Goal: Transaction & Acquisition: Purchase product/service

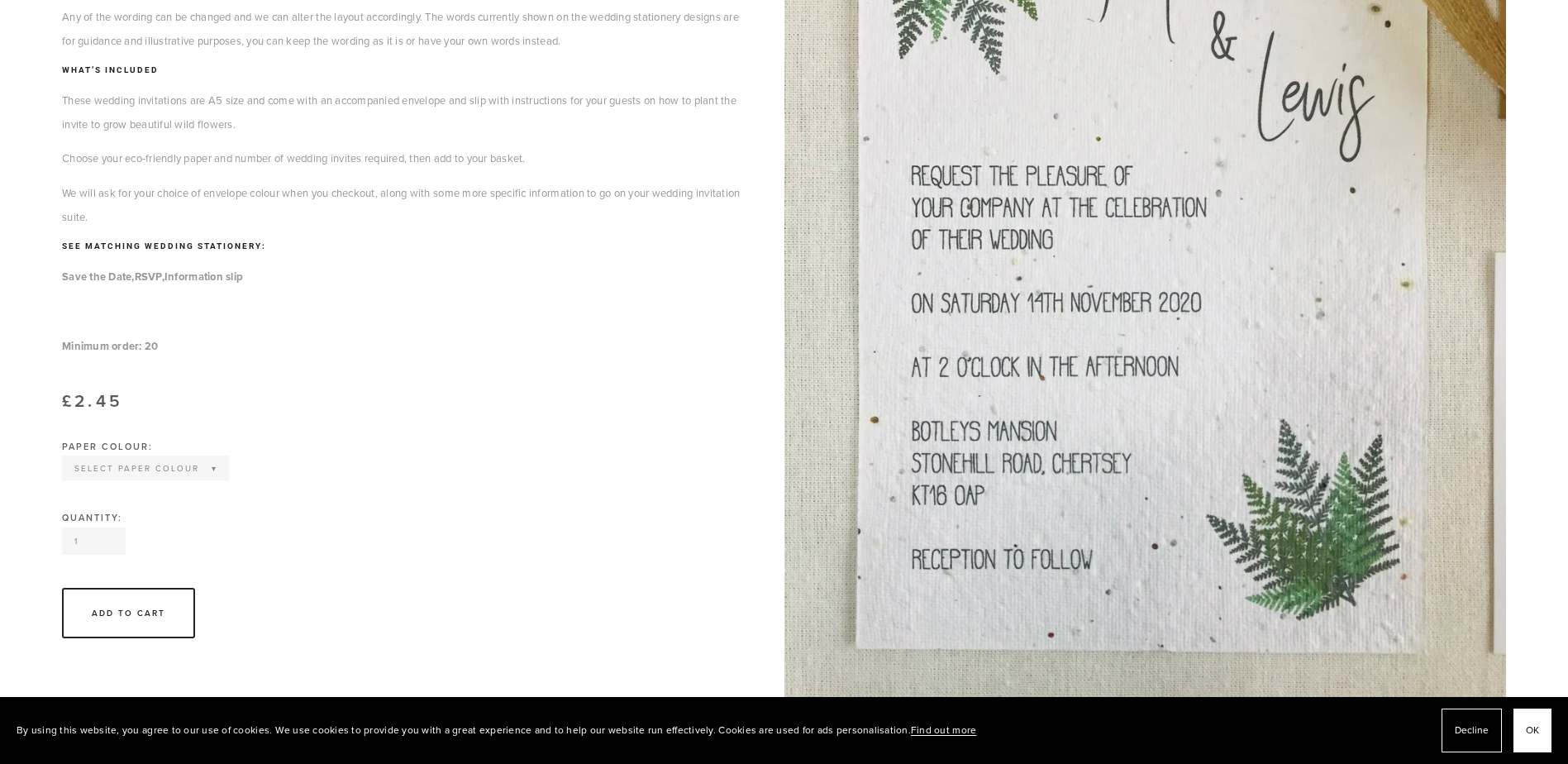
scroll to position [331, 0]
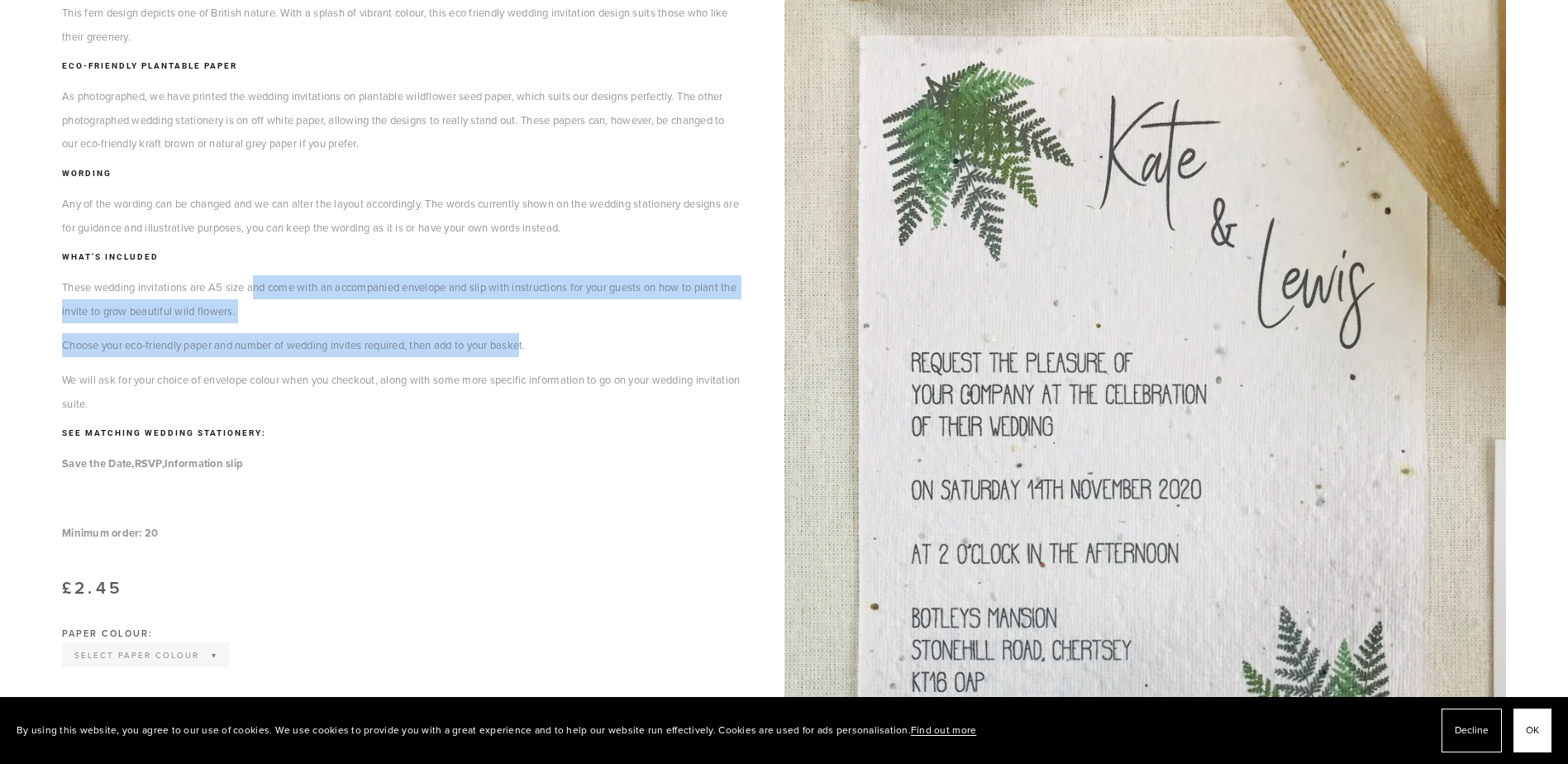
drag, startPoint x: 258, startPoint y: 284, endPoint x: 533, endPoint y: 331, distance: 279.0
click at [533, 331] on div "This fern design depicts one of British nature. With a splash of vibrant colour…" at bounding box center [403, 273] width 681 height 545
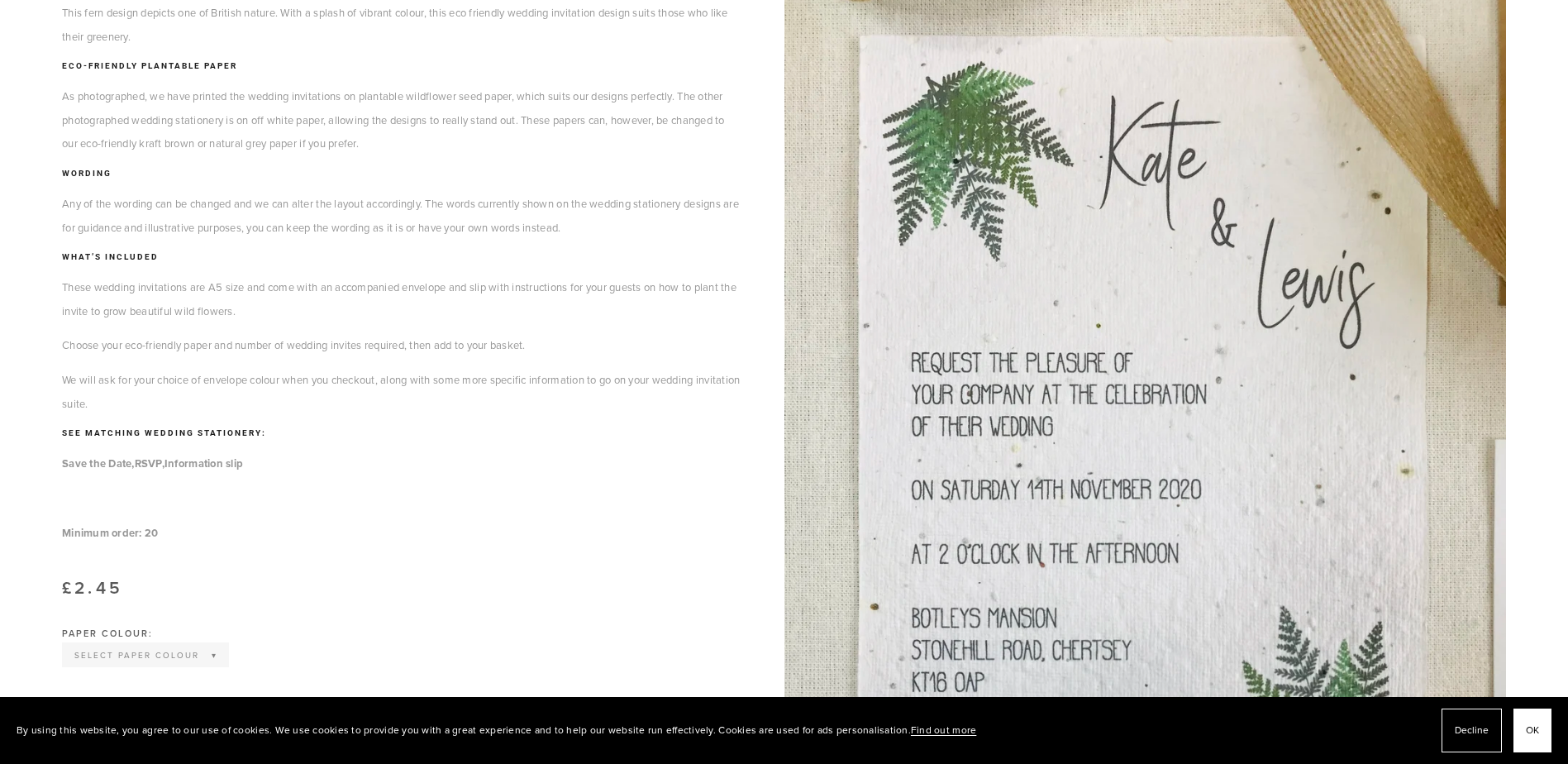
drag, startPoint x: 363, startPoint y: 281, endPoint x: 584, endPoint y: 324, distance: 225.1
click at [584, 324] on div "This fern design depicts one of British nature. With a splash of vibrant colour…" at bounding box center [403, 273] width 681 height 545
drag, startPoint x: 62, startPoint y: 346, endPoint x: 524, endPoint y: 335, distance: 462.1
click at [524, 335] on p "Choose your eco-friendly paper and number of wedding invites required, then add…" at bounding box center [403, 345] width 681 height 24
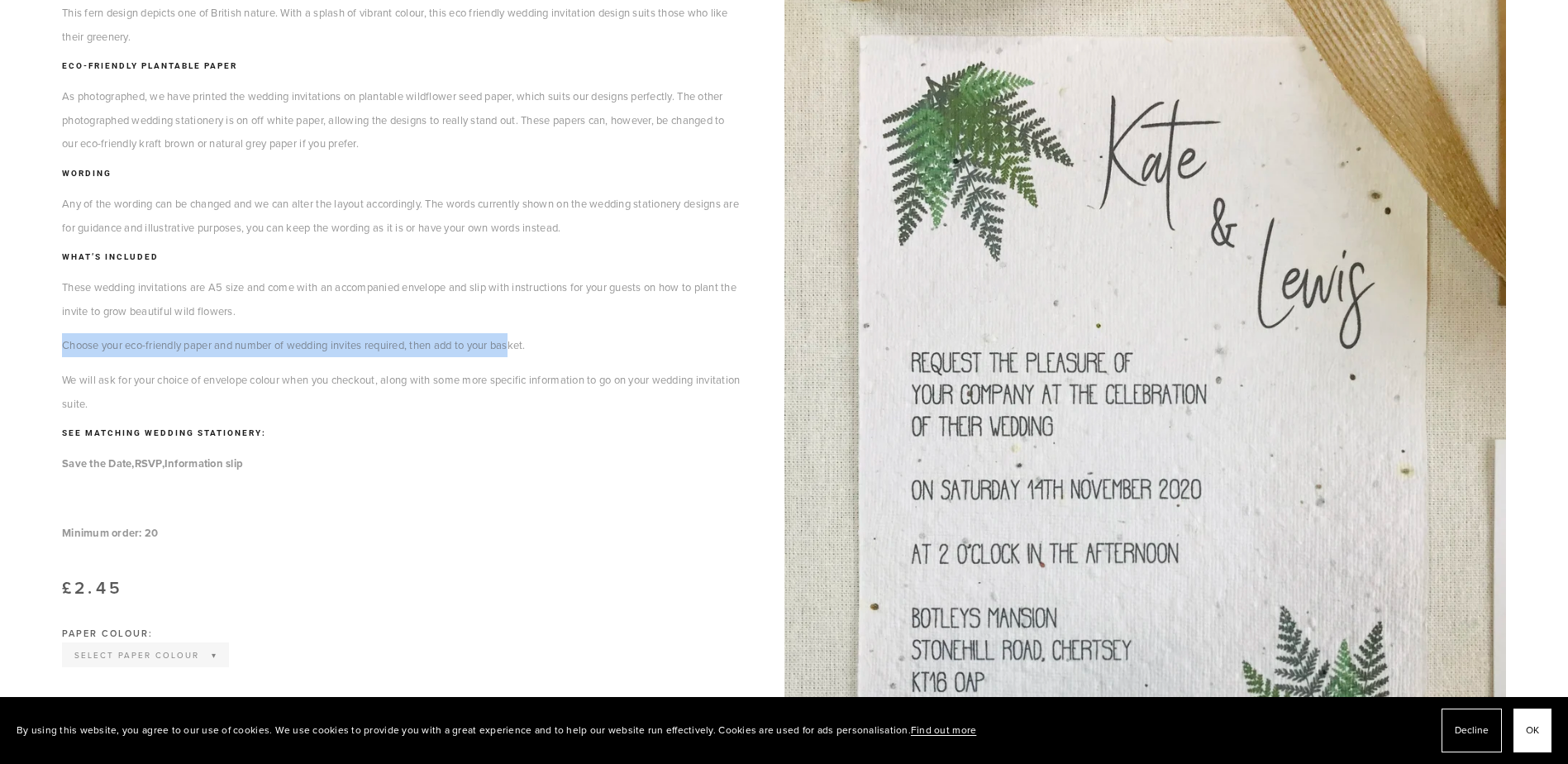
click at [523, 335] on p "Choose your eco-friendly paper and number of wedding invites required, then add…" at bounding box center [403, 345] width 681 height 24
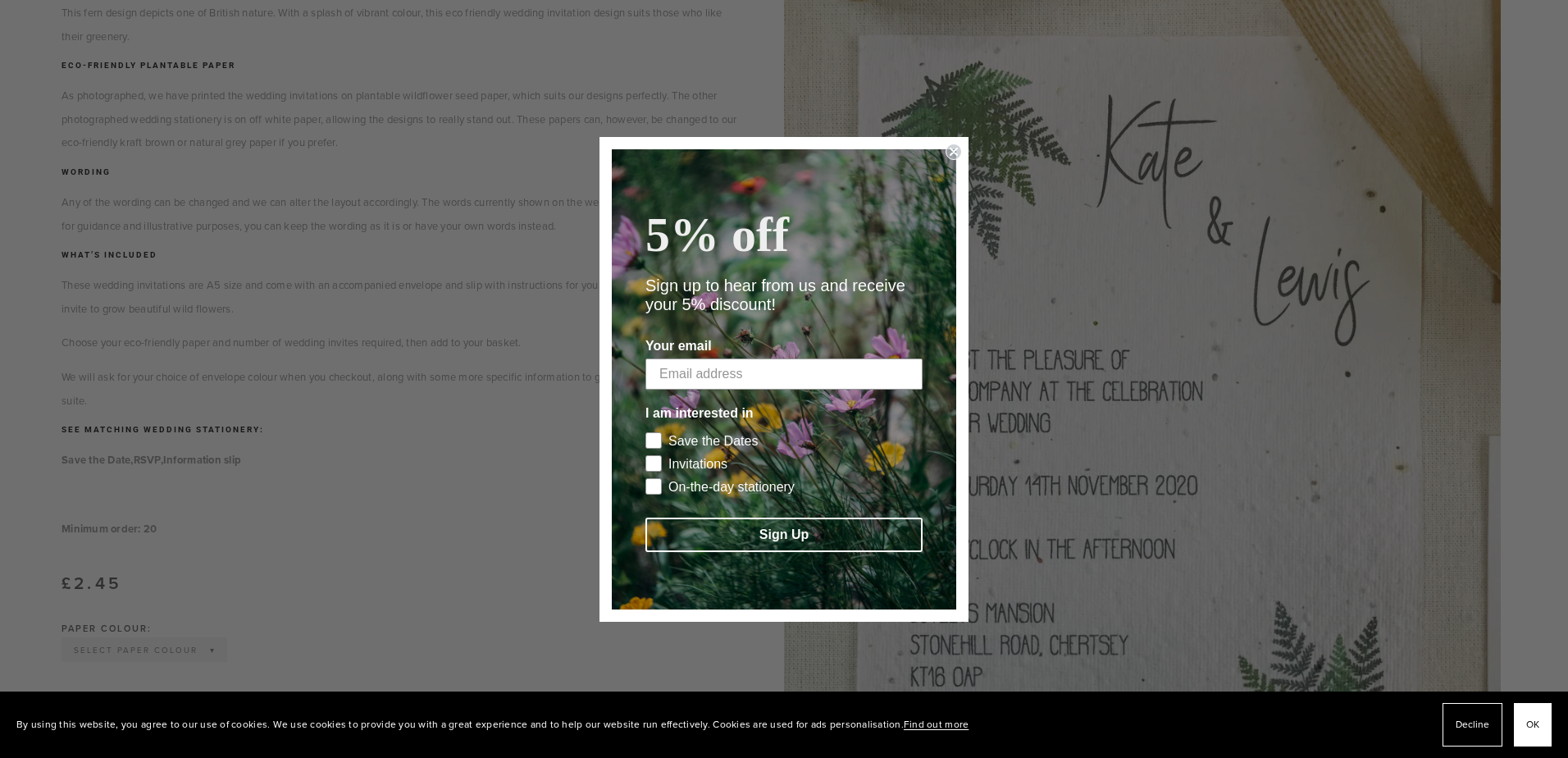
click at [955, 144] on circle "Close dialog" at bounding box center [954, 151] width 16 height 16
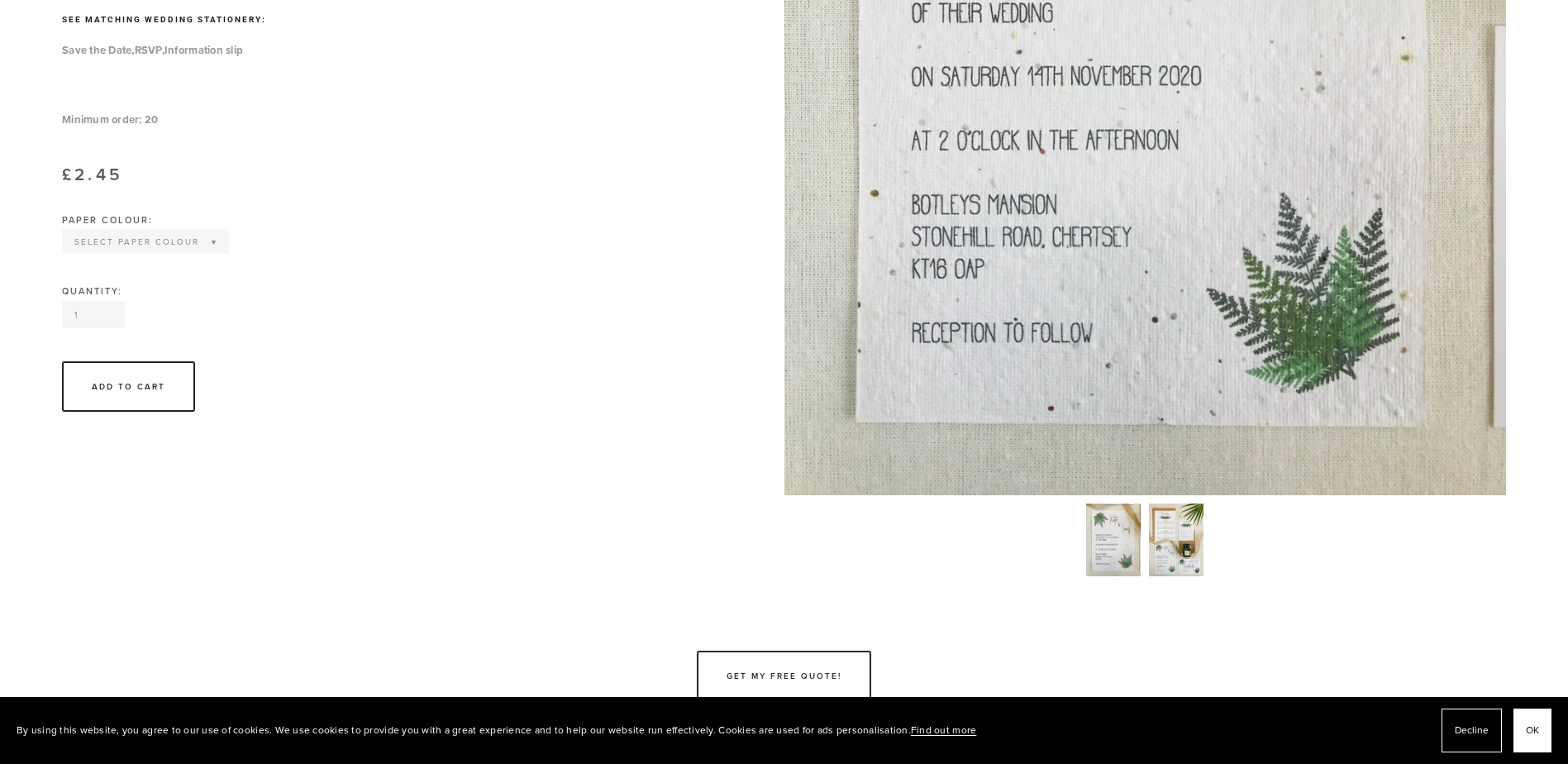
click at [1529, 723] on span "OK" at bounding box center [1532, 730] width 13 height 24
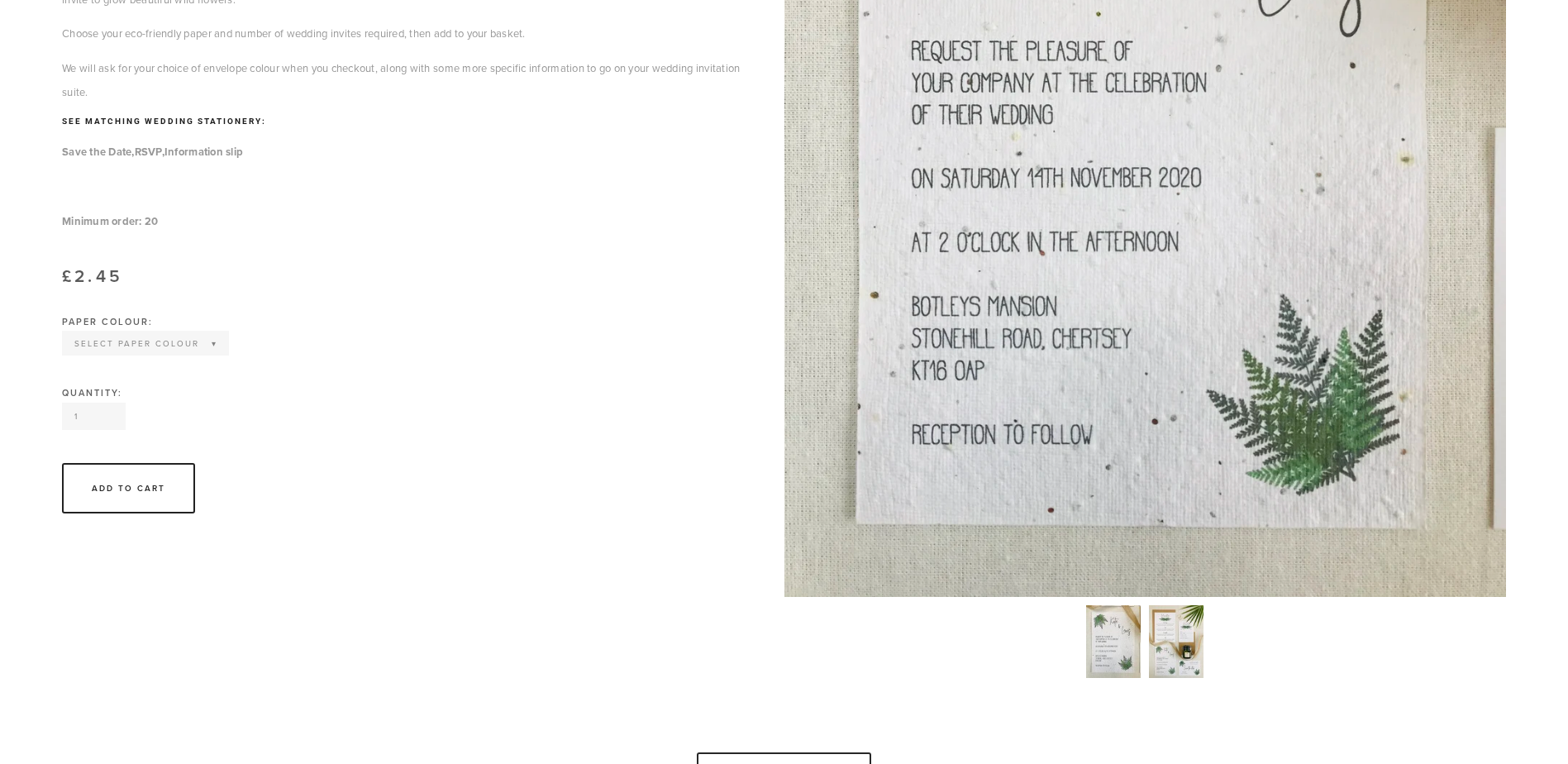
scroll to position [413, 0]
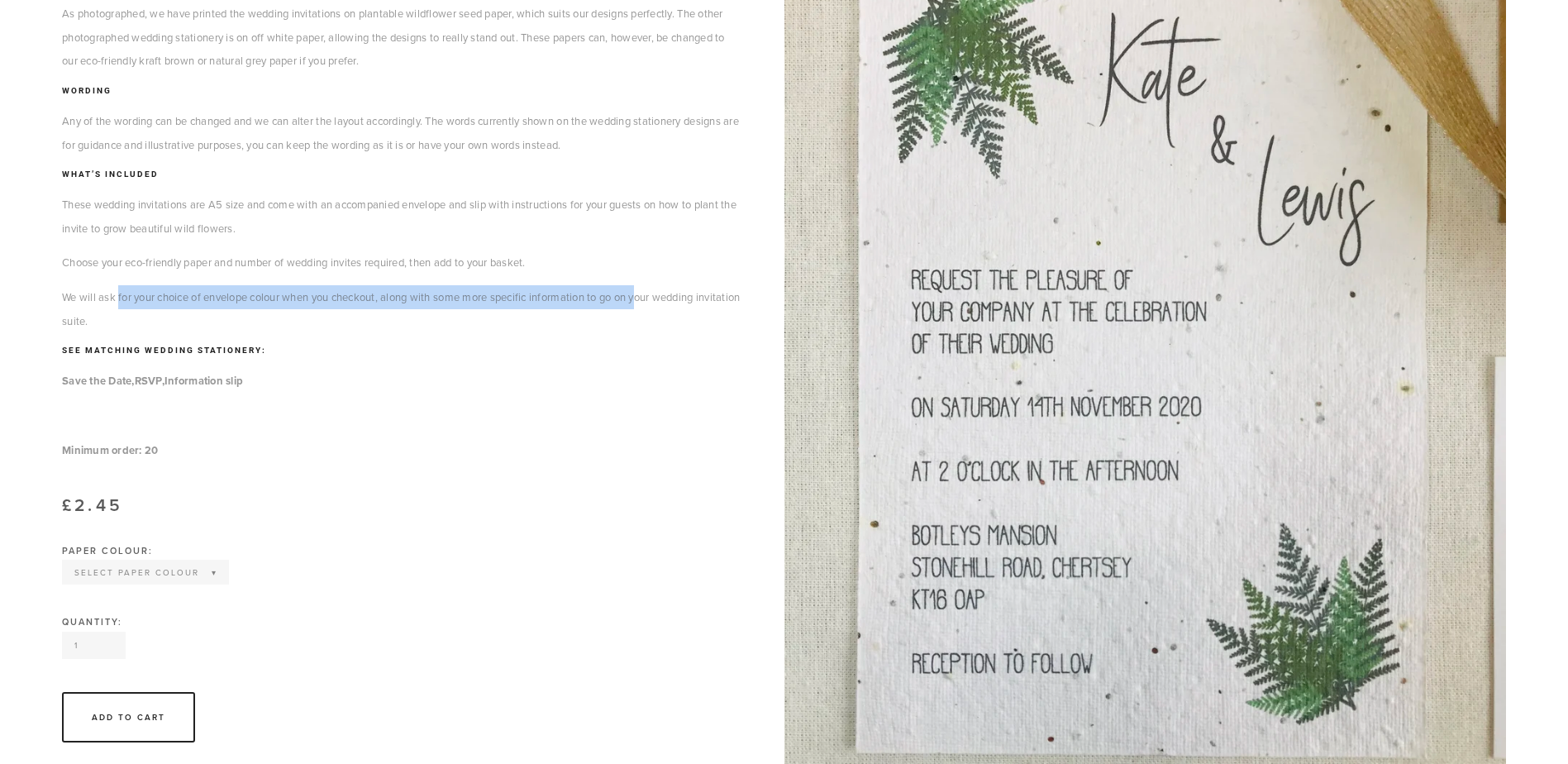
drag, startPoint x: 120, startPoint y: 298, endPoint x: 655, endPoint y: 299, distance: 535.0
click at [655, 299] on p "We will ask for your choice of envelope colour when you checkout, along with so…" at bounding box center [403, 308] width 681 height 47
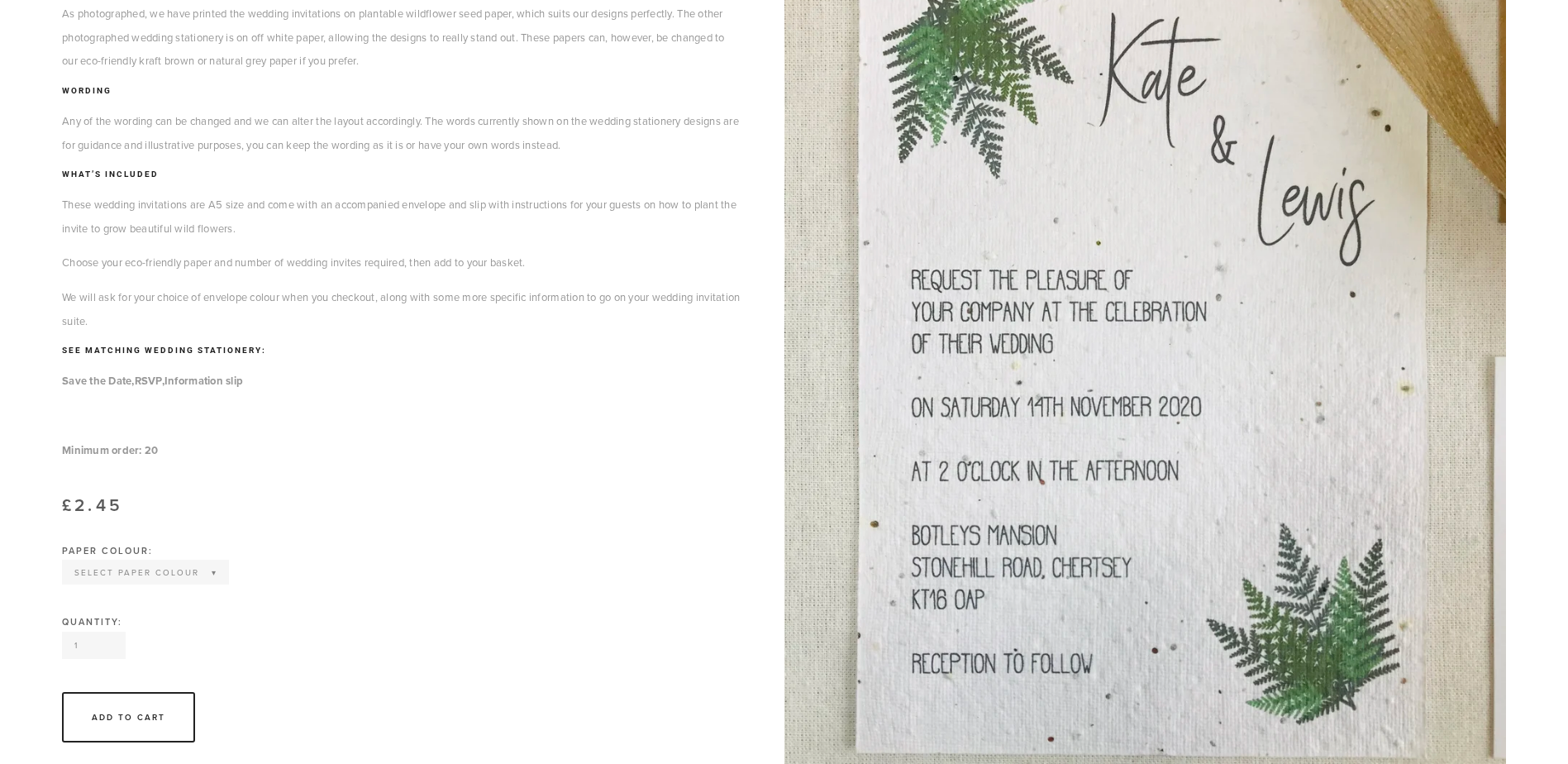
drag, startPoint x: 71, startPoint y: 297, endPoint x: 177, endPoint y: 312, distance: 107.1
click at [177, 312] on p "We will ask for your choice of envelope colour when you checkout, along with so…" at bounding box center [403, 308] width 681 height 47
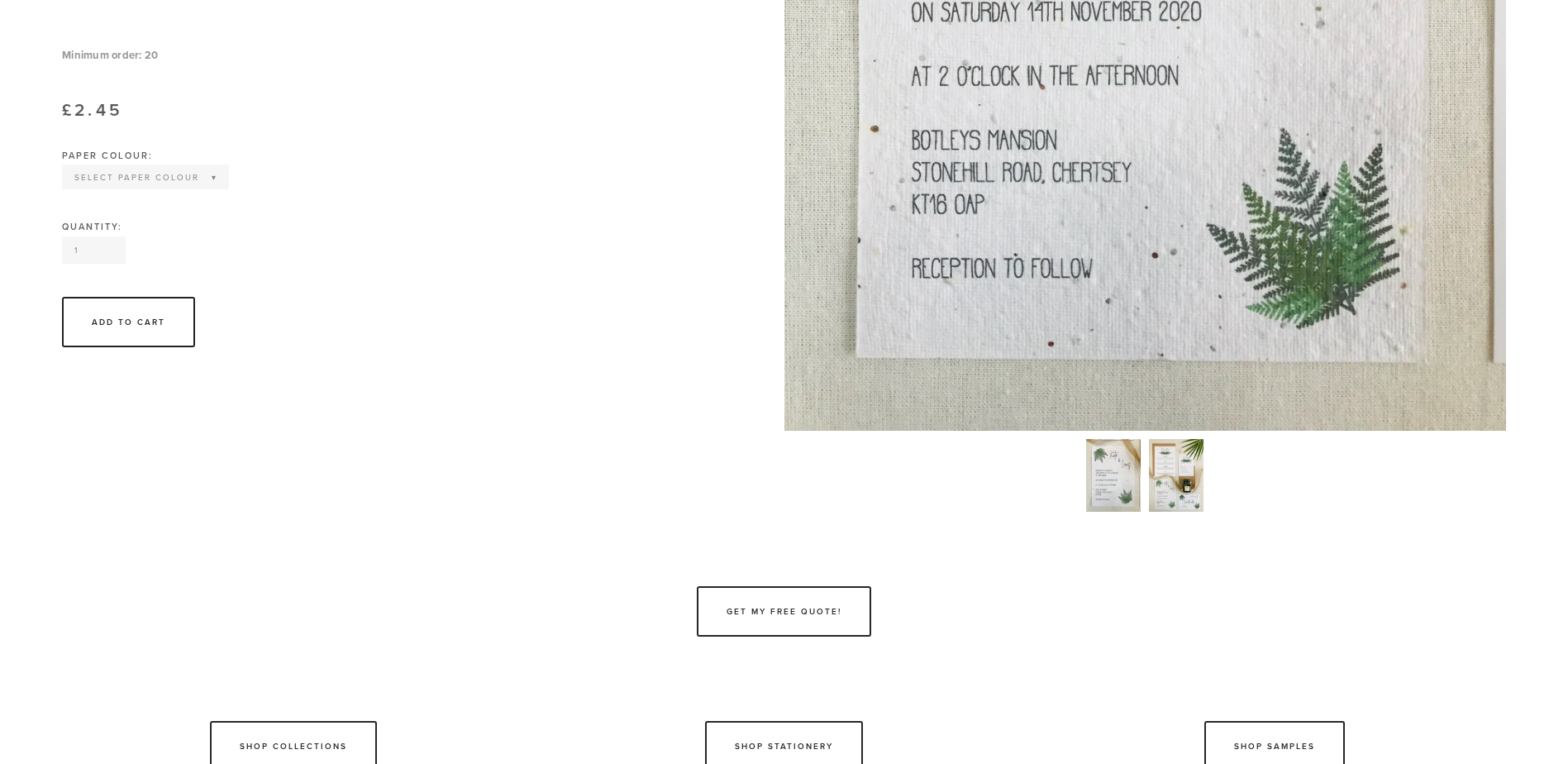
scroll to position [992, 0]
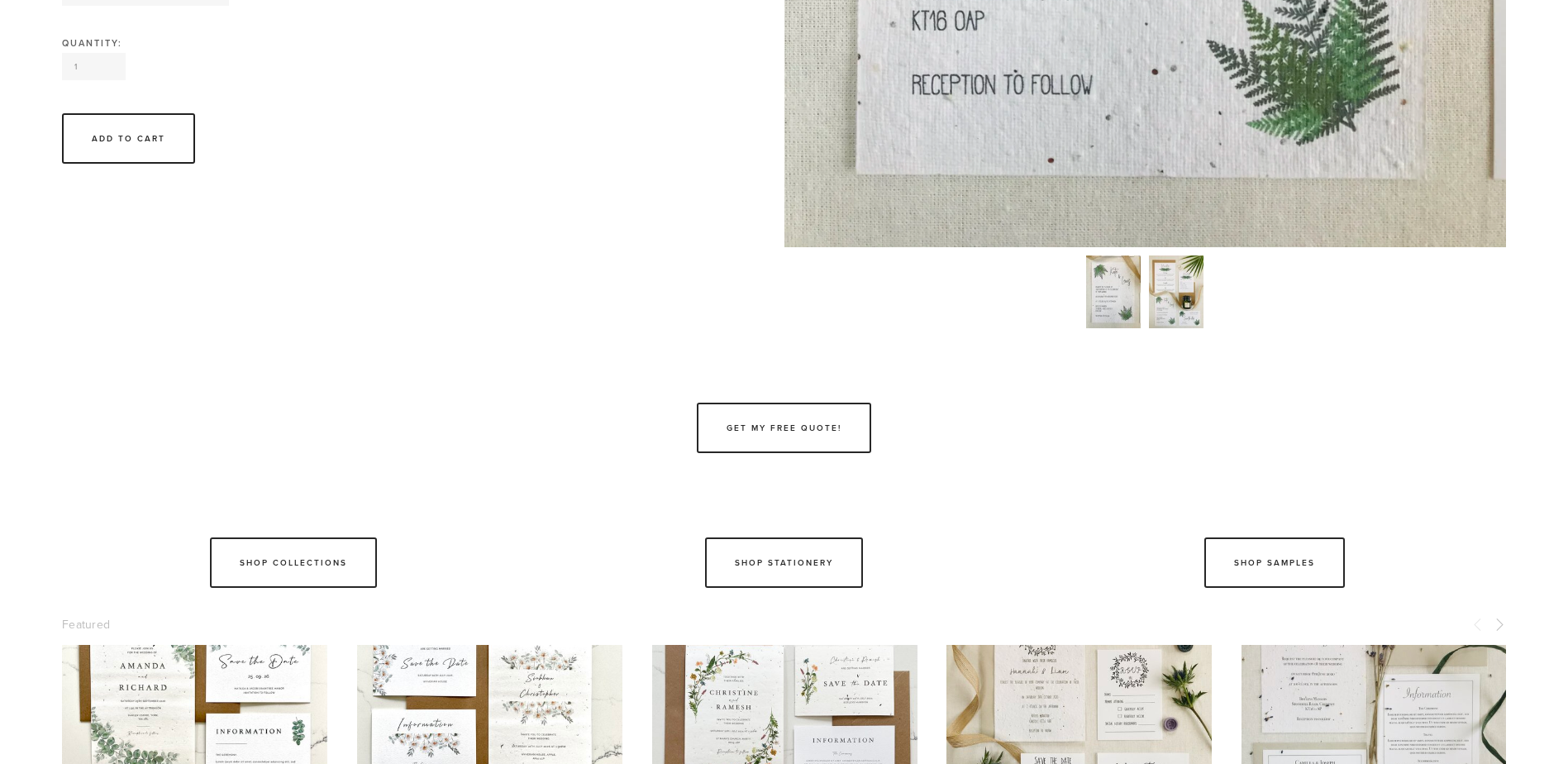
click at [1173, 286] on img at bounding box center [1176, 292] width 55 height 73
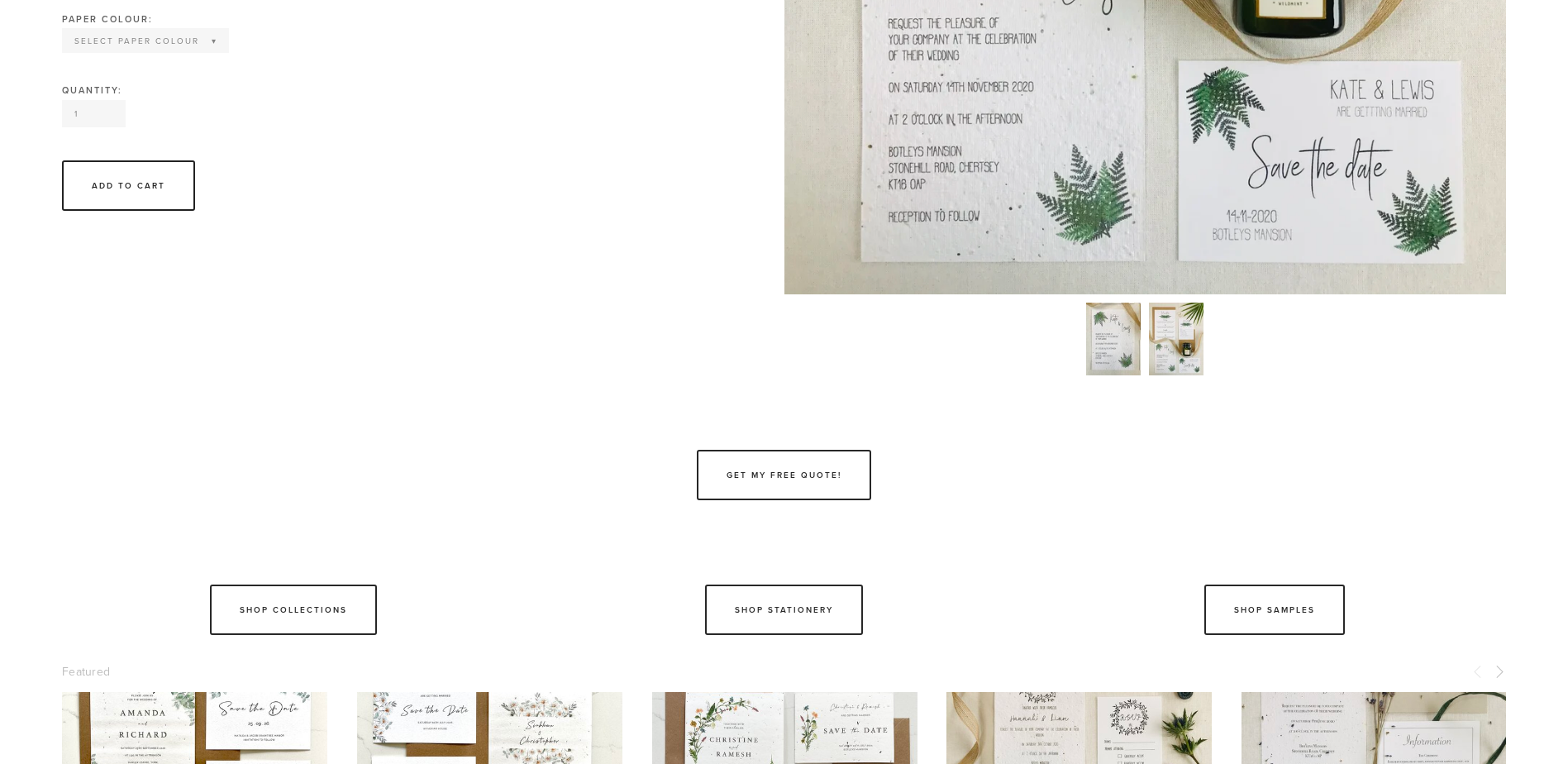
scroll to position [1323, 0]
